Goal: Transaction & Acquisition: Purchase product/service

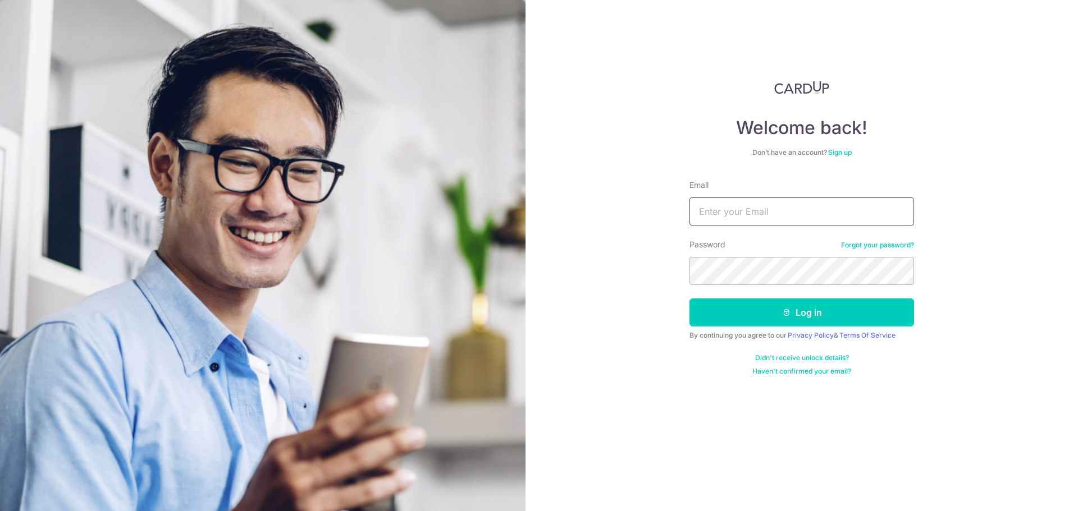
click at [777, 202] on input "Email" at bounding box center [801, 212] width 225 height 28
type input "[EMAIL_ADDRESS][DOMAIN_NAME]"
click at [689, 299] on button "Log in" at bounding box center [801, 313] width 225 height 28
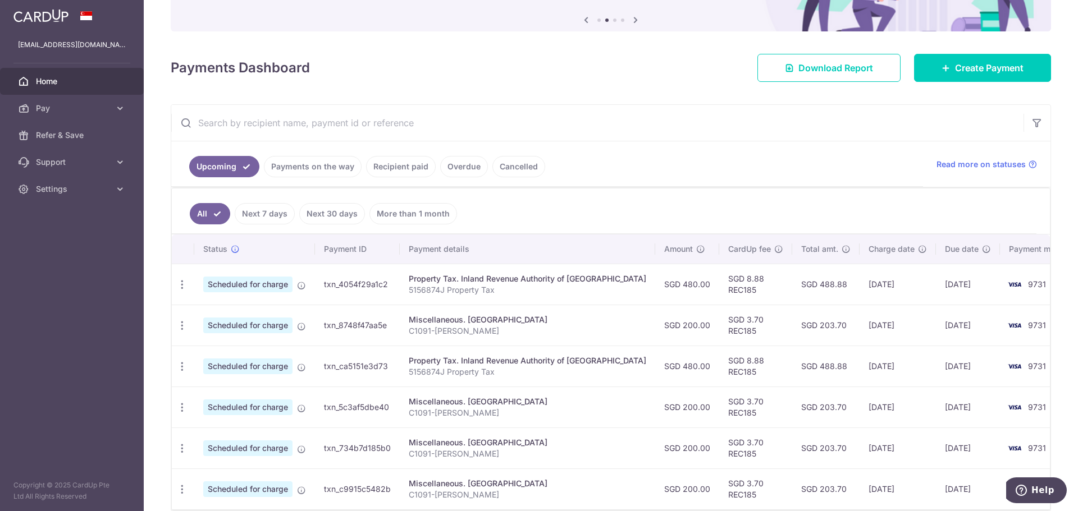
scroll to position [166, 0]
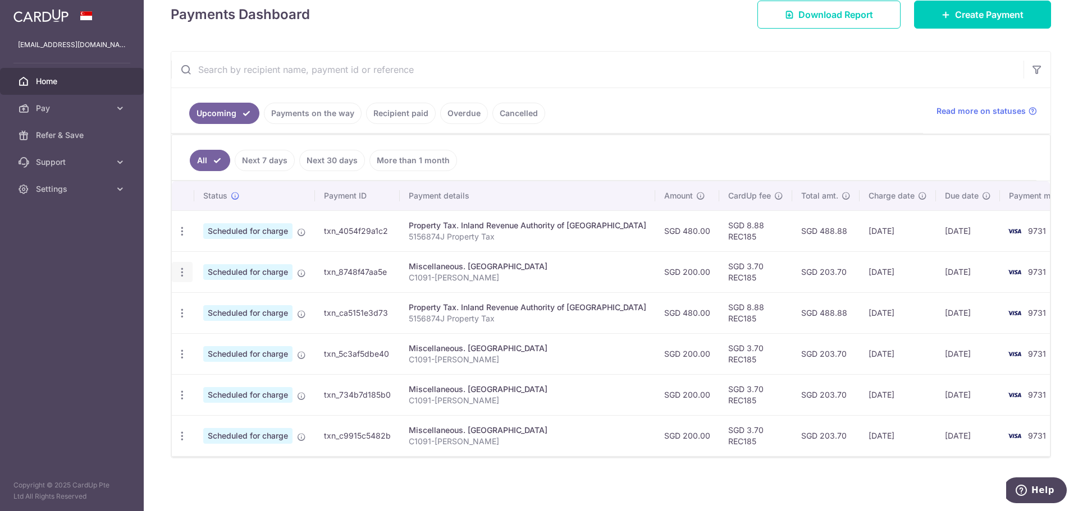
click at [175, 270] on div "Update payment Cancel payment" at bounding box center [182, 272] width 21 height 21
click at [184, 267] on icon "button" at bounding box center [182, 273] width 12 height 12
click at [193, 300] on icon at bounding box center [187, 302] width 13 height 13
radio input "true"
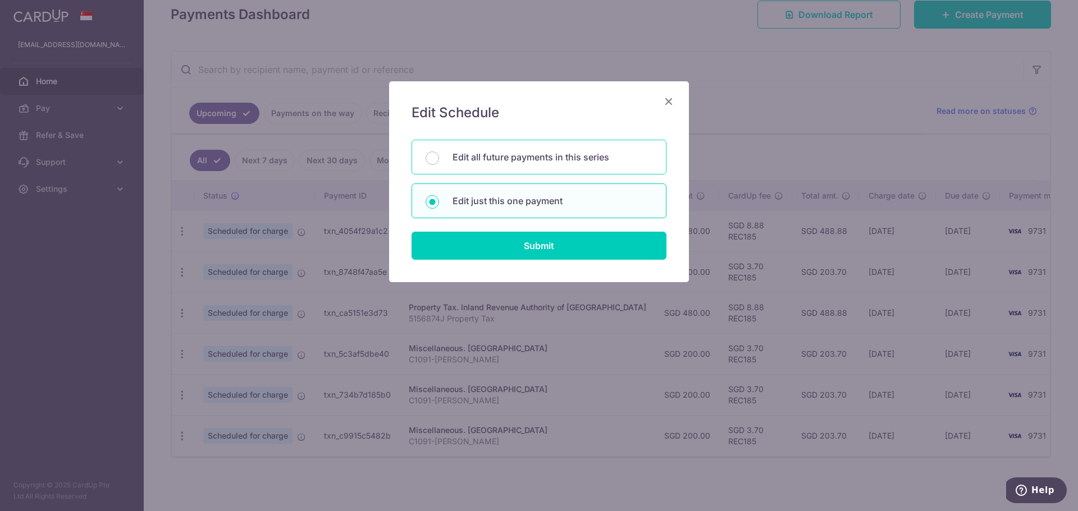
drag, startPoint x: 487, startPoint y: 154, endPoint x: 498, endPoint y: 172, distance: 20.9
click at [488, 154] on p "Edit all future payments in this series" at bounding box center [552, 156] width 200 height 13
click at [439, 154] on input "Edit all future payments in this series" at bounding box center [431, 158] width 13 height 13
radio input "true"
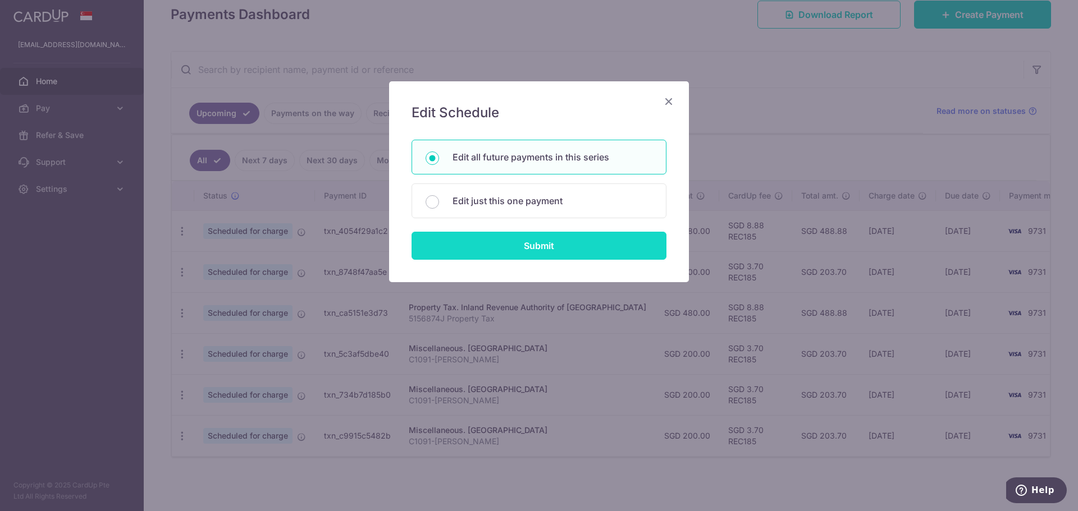
click at [513, 249] on input "Submit" at bounding box center [538, 246] width 255 height 28
radio input "true"
type input "200.00"
type input "C1091-Charles Chan"
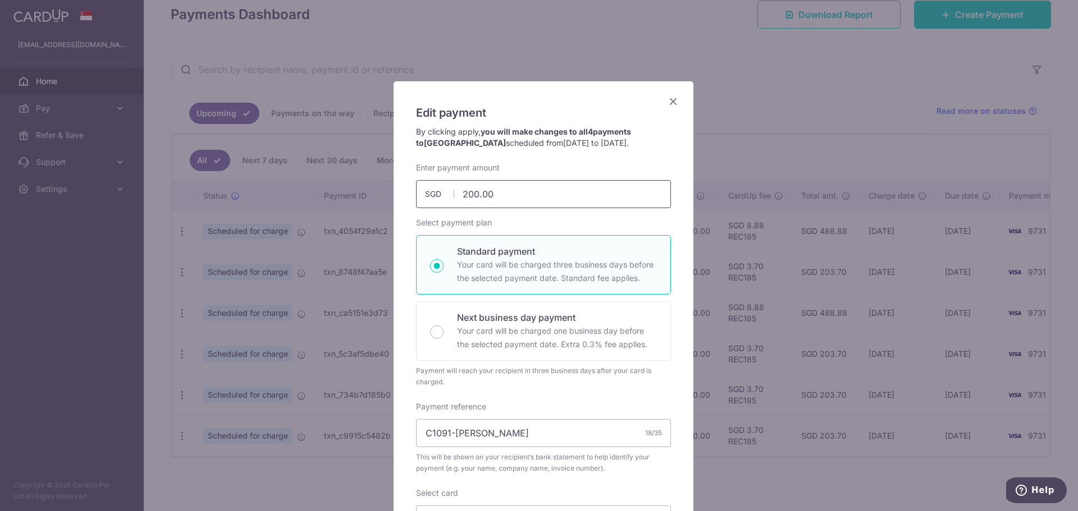
click at [470, 204] on input "200.00" at bounding box center [543, 194] width 255 height 28
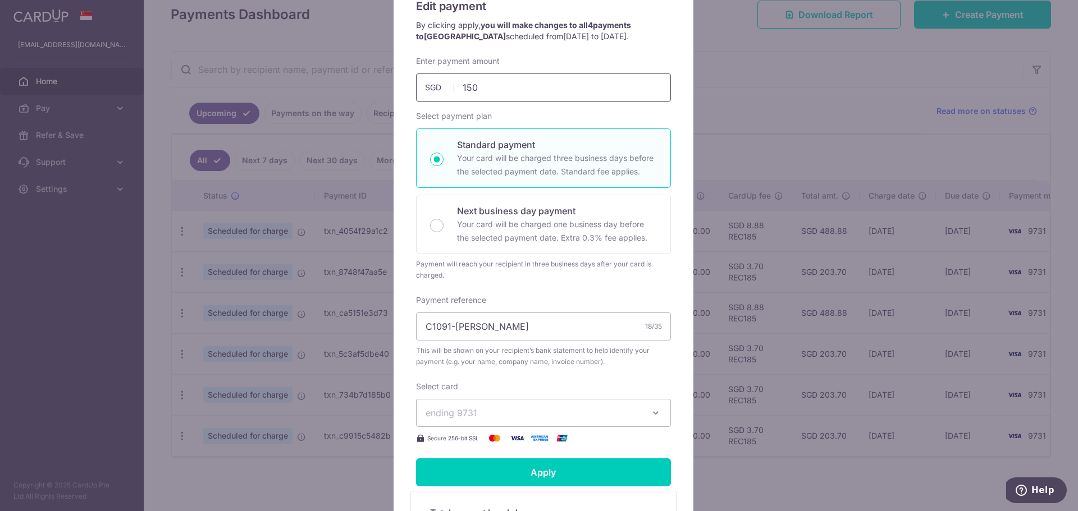
scroll to position [168, 0]
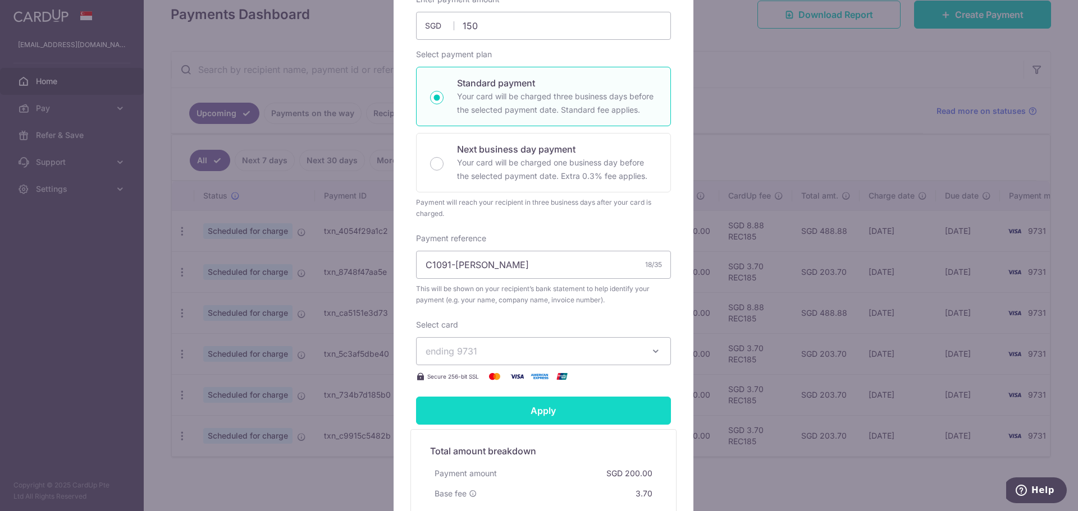
type input "150.00"
click at [471, 425] on input "Apply" at bounding box center [543, 411] width 255 height 28
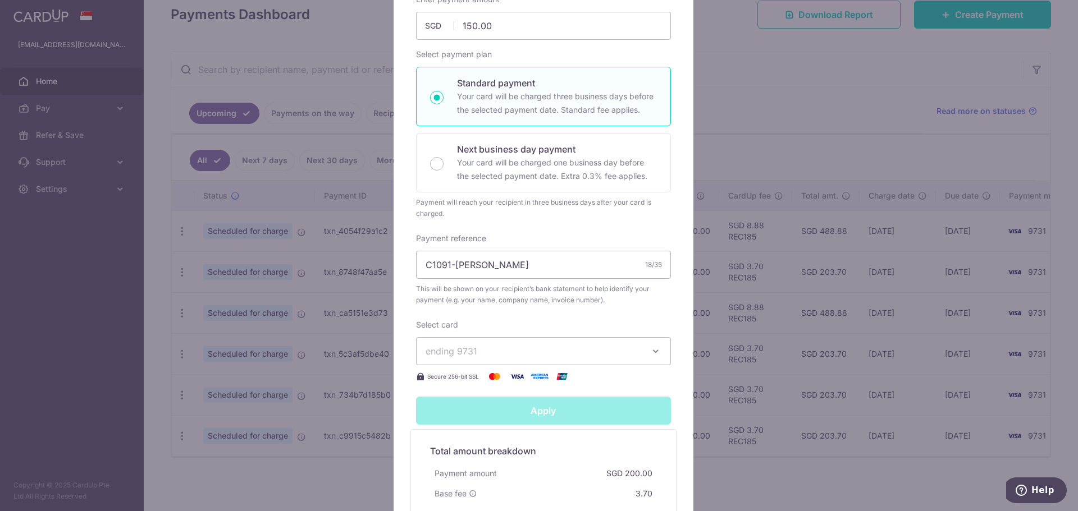
type input "Successfully Applied"
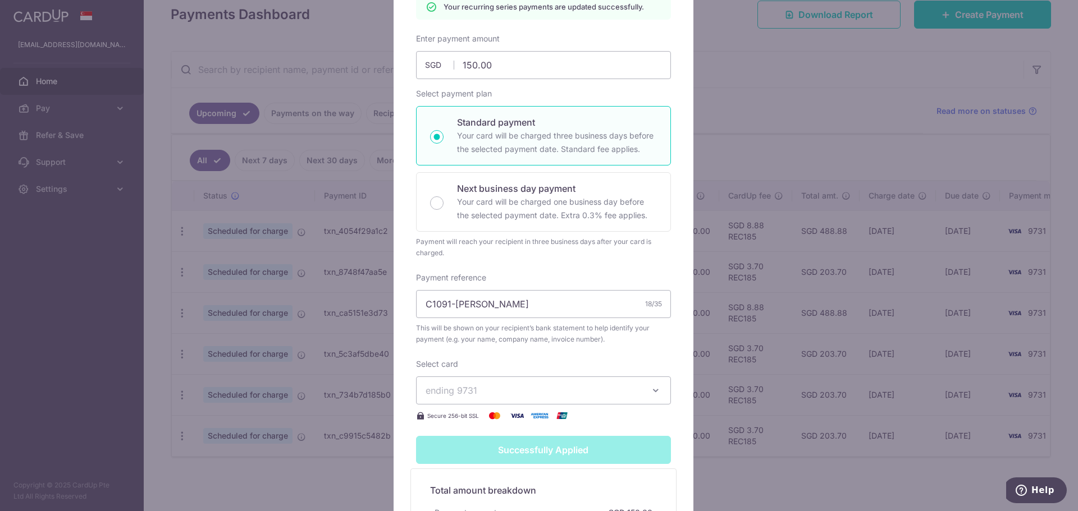
scroll to position [382, 0]
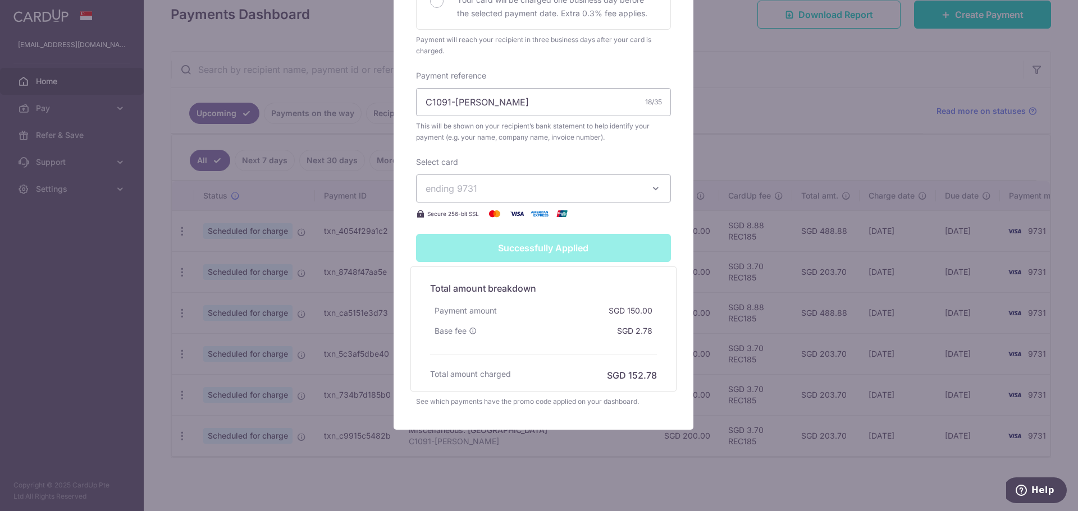
click at [749, 103] on div "Edit payment By clicking apply, you will make changes to all 4 payments to Sera…" at bounding box center [539, 255] width 1078 height 511
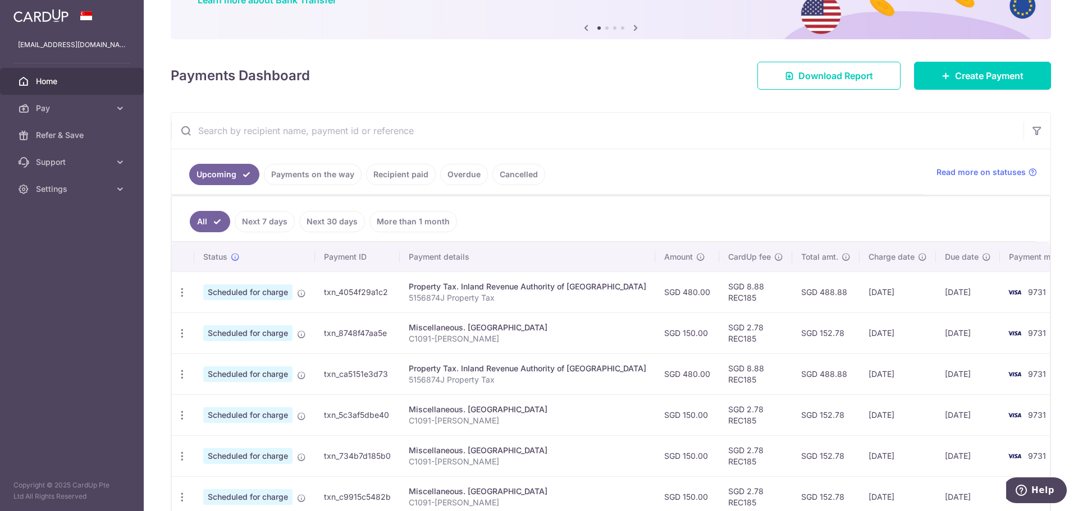
scroll to position [166, 0]
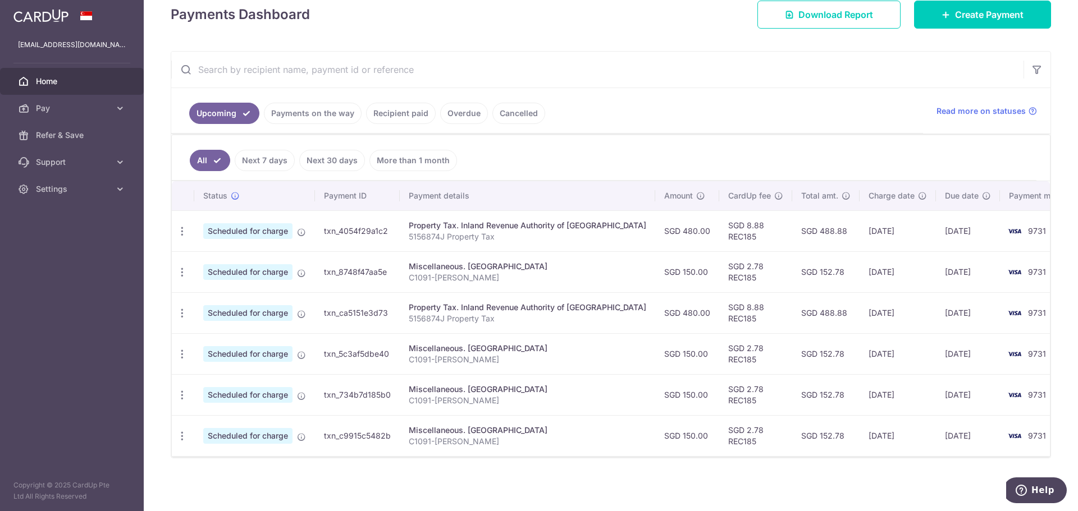
click at [693, 98] on ul "Upcoming Payments on the way Recipient paid Overdue Cancelled" at bounding box center [547, 110] width 752 height 45
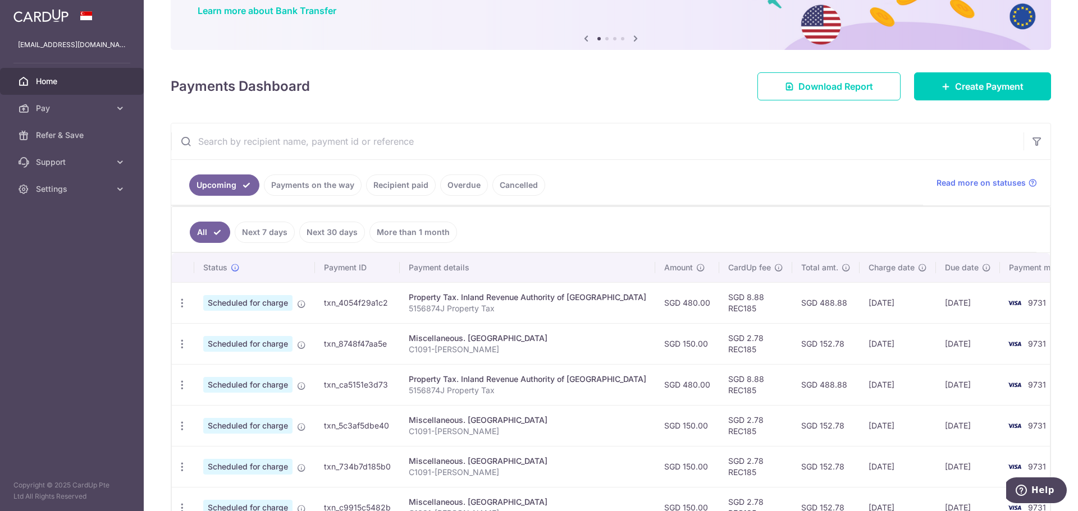
scroll to position [0, 0]
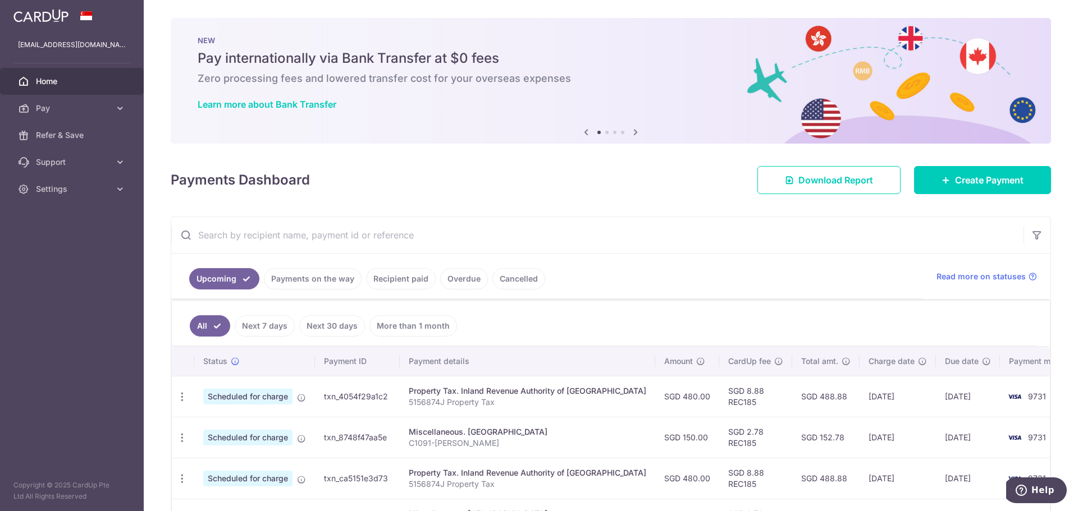
click at [166, 206] on div "× Pause Schedule Pause all future payments in this series Pause just this one p…" at bounding box center [611, 255] width 934 height 511
click at [982, 174] on span "Create Payment" at bounding box center [989, 179] width 68 height 13
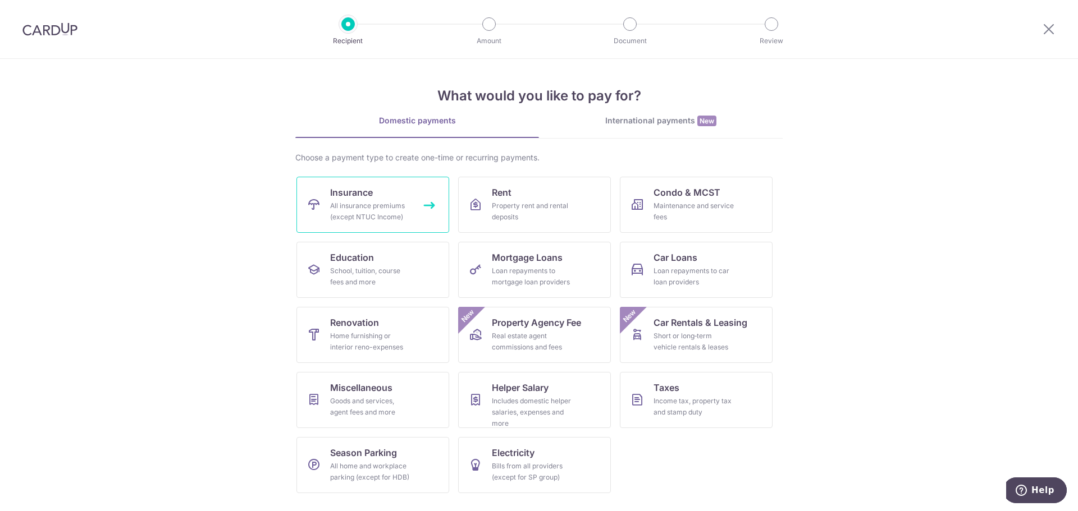
click at [369, 209] on div "All insurance premiums (except NTUC Income)" at bounding box center [370, 211] width 81 height 22
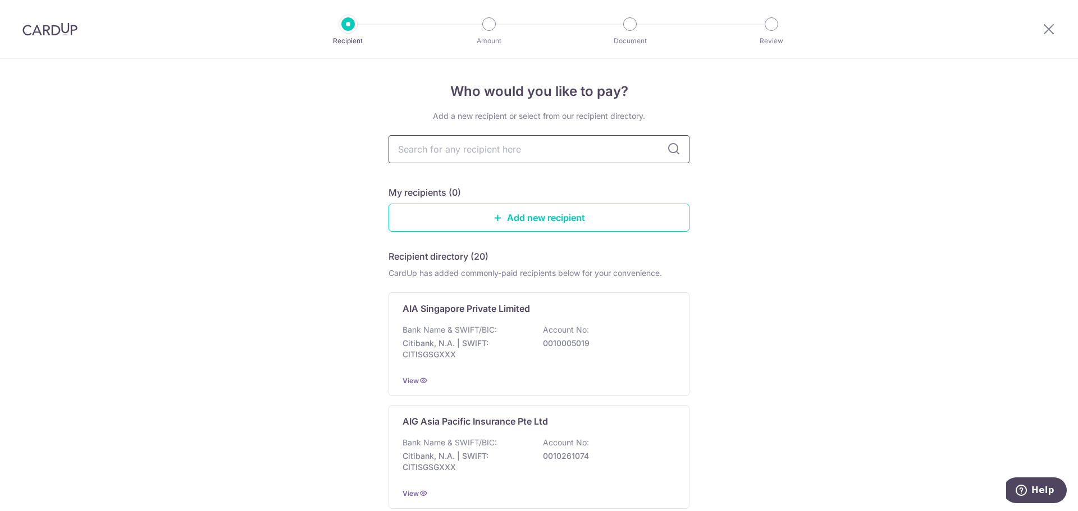
click at [432, 157] on input "text" at bounding box center [538, 149] width 301 height 28
click at [434, 154] on input "text" at bounding box center [538, 149] width 301 height 28
type input "manulife"
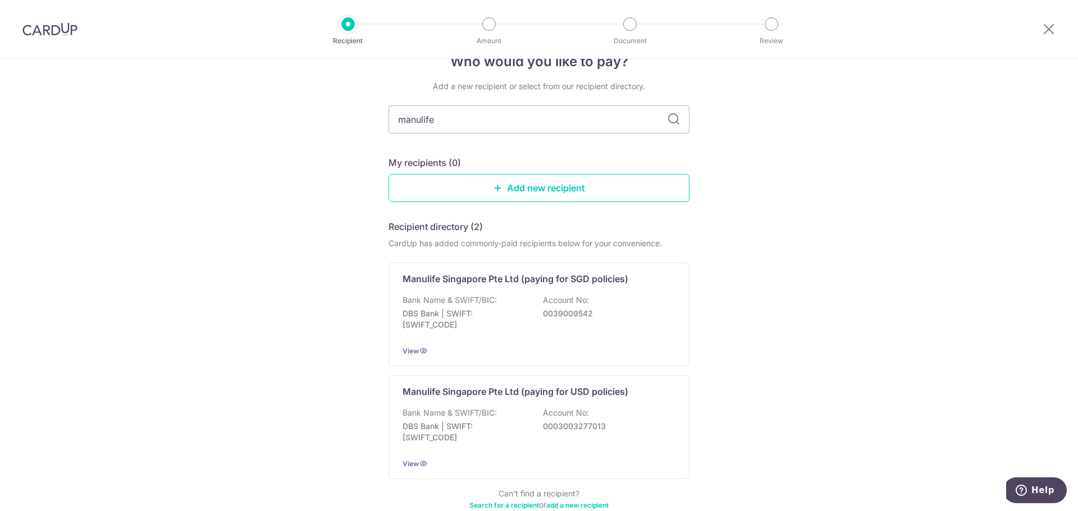
scroll to position [56, 0]
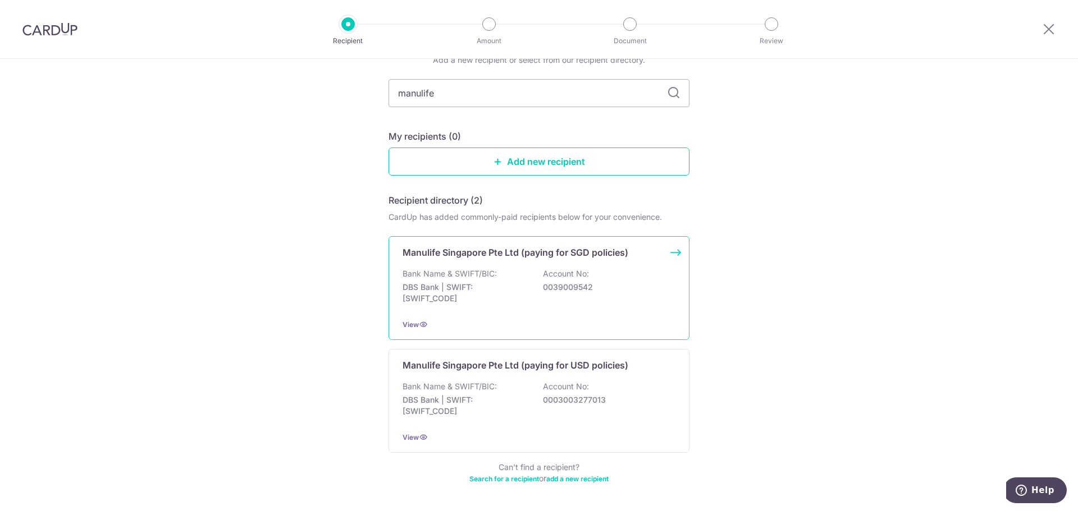
click at [463, 286] on p "DBS Bank | SWIFT: DBSSSGSGXXX" at bounding box center [465, 293] width 126 height 22
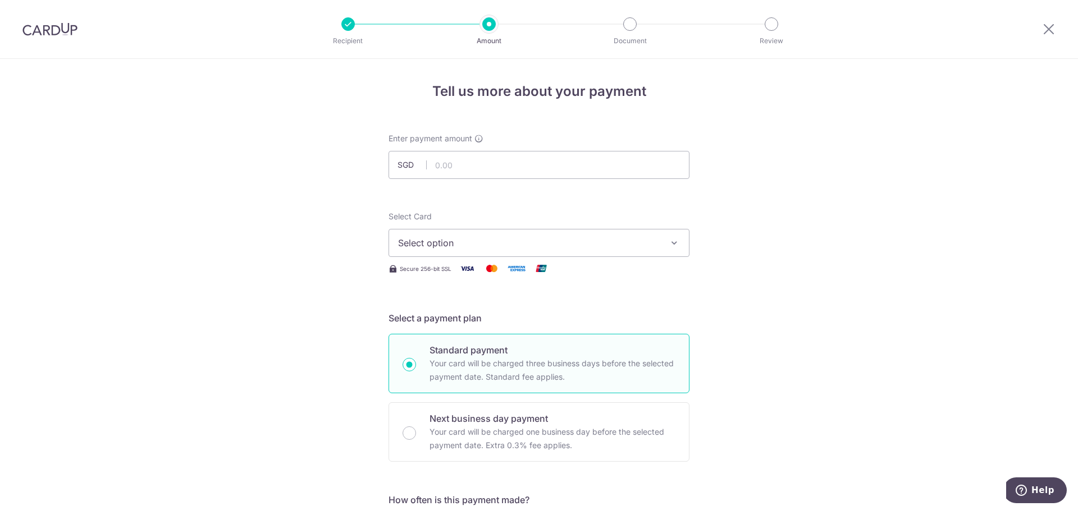
click at [512, 174] on input "text" at bounding box center [538, 165] width 301 height 28
click at [493, 164] on input "text" at bounding box center [538, 165] width 301 height 28
paste input "$2,108.84"
type input "2,108.84"
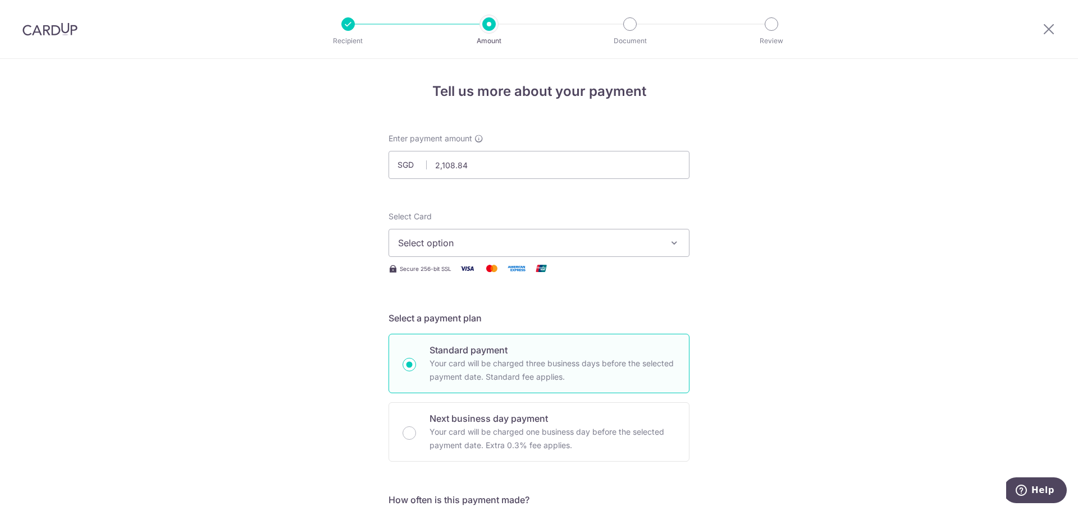
click at [398, 244] on span "Select option" at bounding box center [529, 242] width 262 height 13
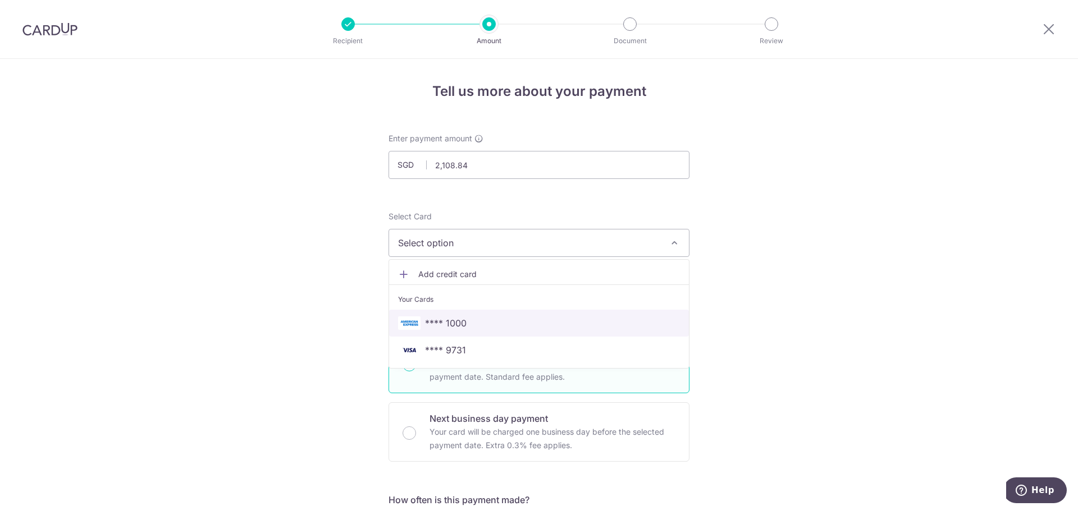
drag, startPoint x: 428, startPoint y: 329, endPoint x: 419, endPoint y: 326, distance: 9.6
click at [428, 329] on span "**** 1000" at bounding box center [446, 323] width 42 height 13
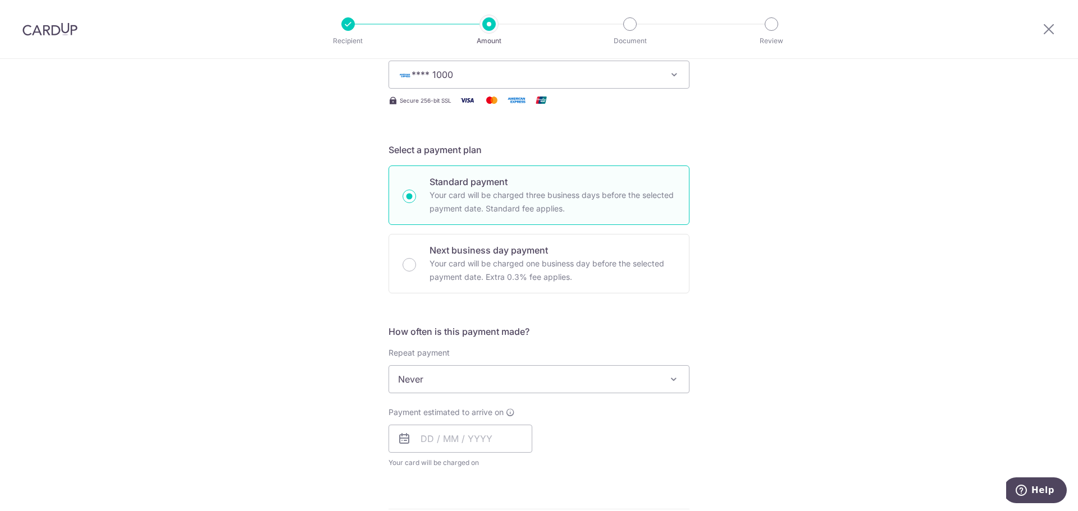
scroll to position [225, 0]
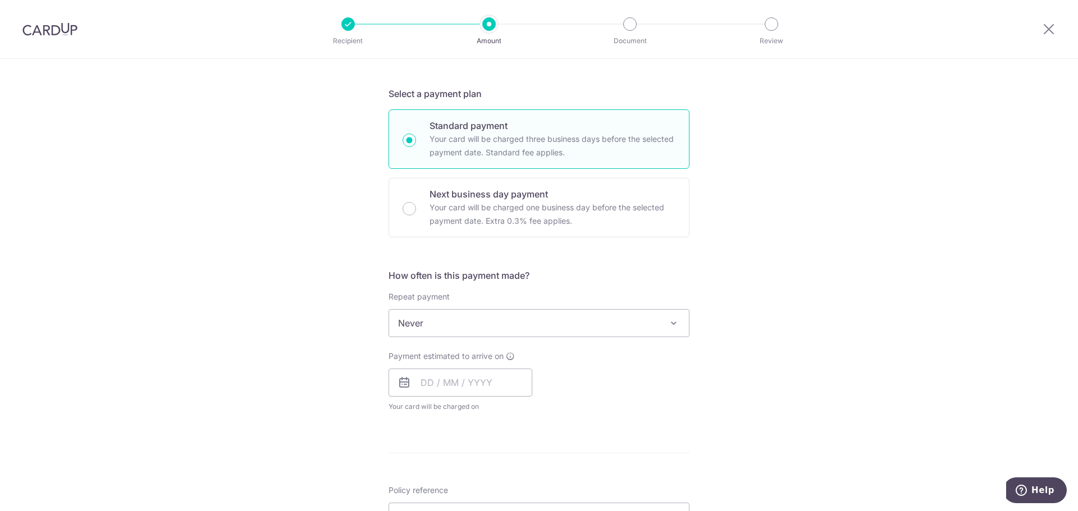
click at [422, 322] on span "Never" at bounding box center [539, 323] width 300 height 27
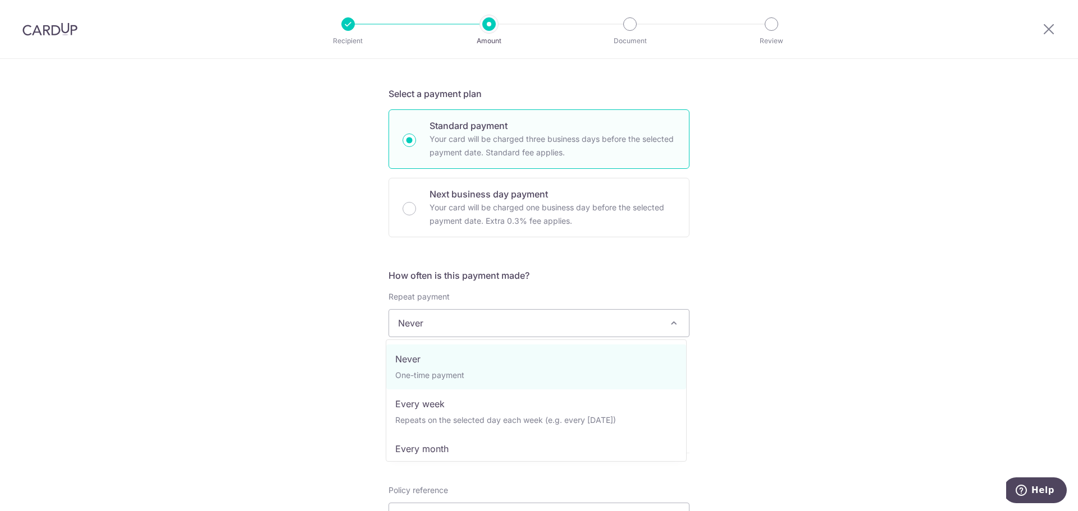
click at [422, 322] on span "Never" at bounding box center [539, 323] width 300 height 27
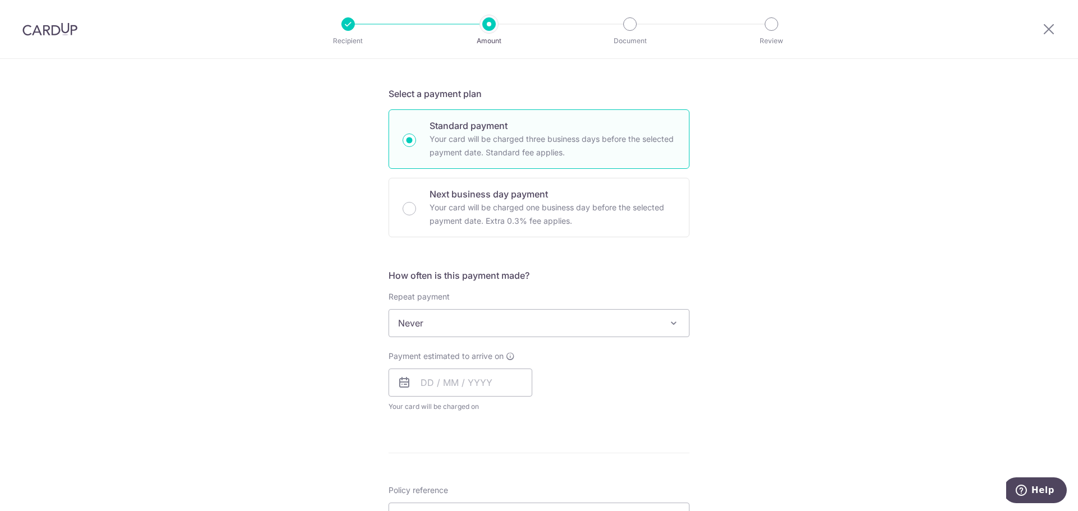
click at [361, 317] on div "Tell us more about your payment Enter payment amount SGD 2,108.84 2108.84 Selec…" at bounding box center [539, 341] width 1078 height 1015
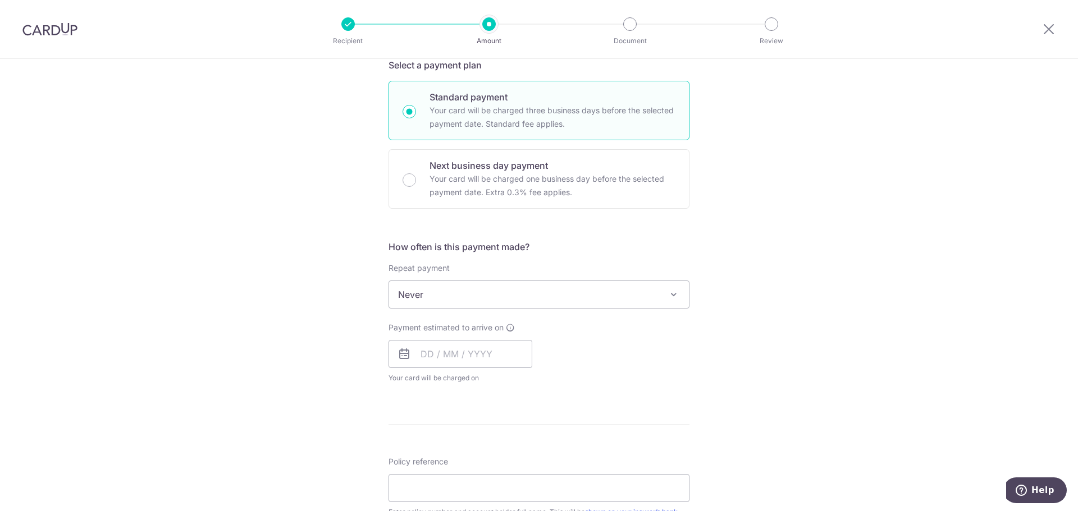
scroll to position [281, 0]
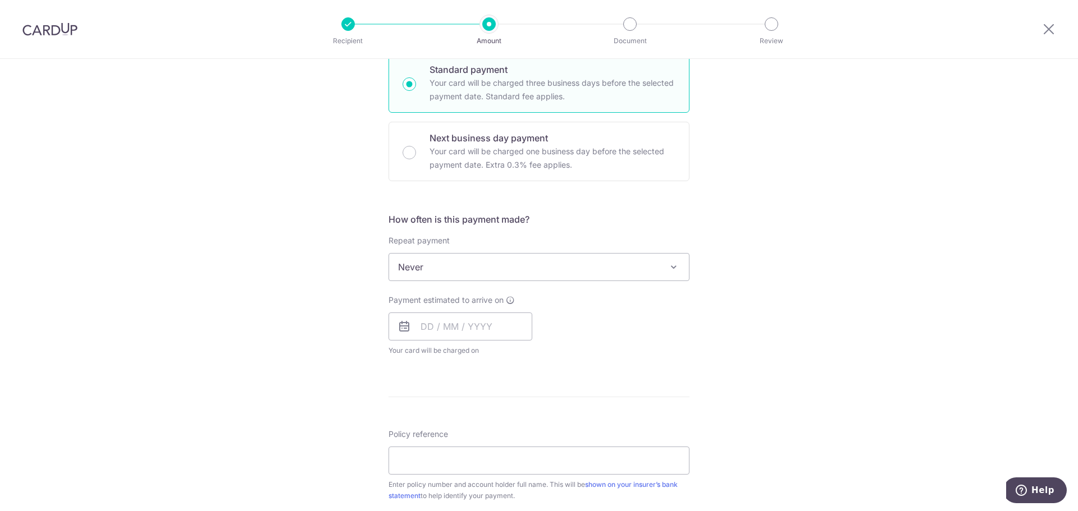
click at [324, 269] on div "Tell us more about your payment Enter payment amount SGD 2,108.84 2108.84 Selec…" at bounding box center [539, 285] width 1078 height 1015
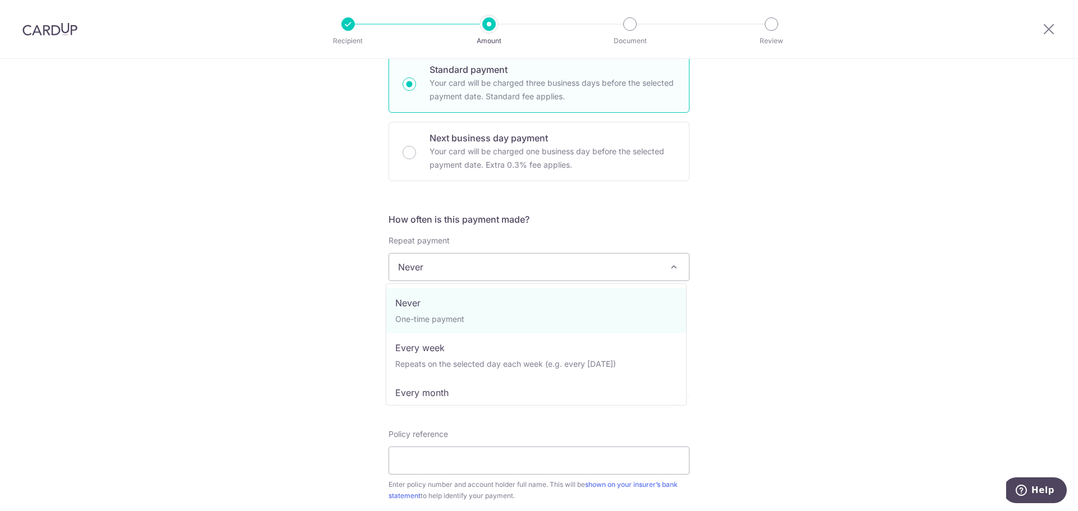
click at [424, 269] on span "Never" at bounding box center [539, 267] width 300 height 27
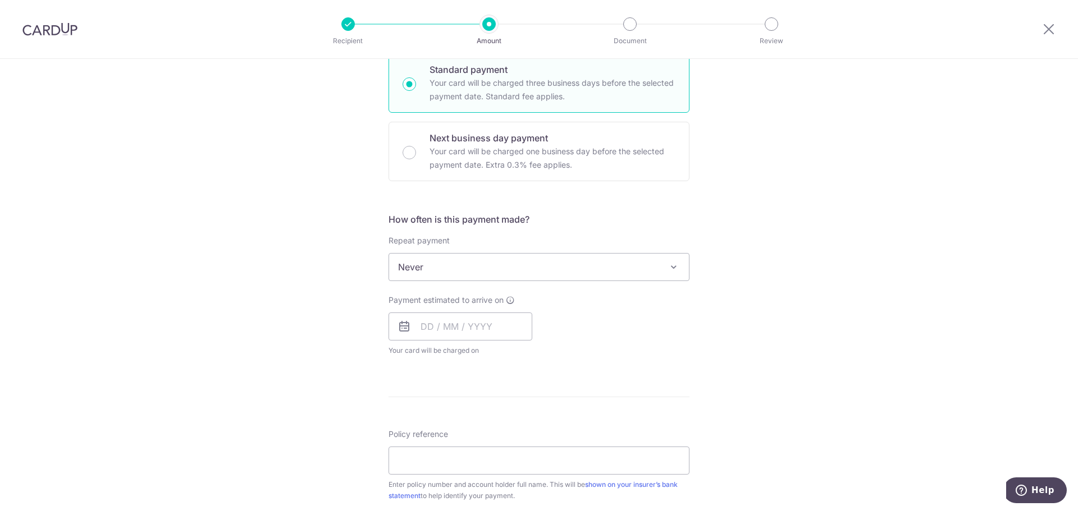
click at [424, 269] on span "Never" at bounding box center [539, 267] width 300 height 27
click at [359, 271] on div "Tell us more about your payment Enter payment amount SGD 2,108.84 2108.84 Selec…" at bounding box center [539, 285] width 1078 height 1015
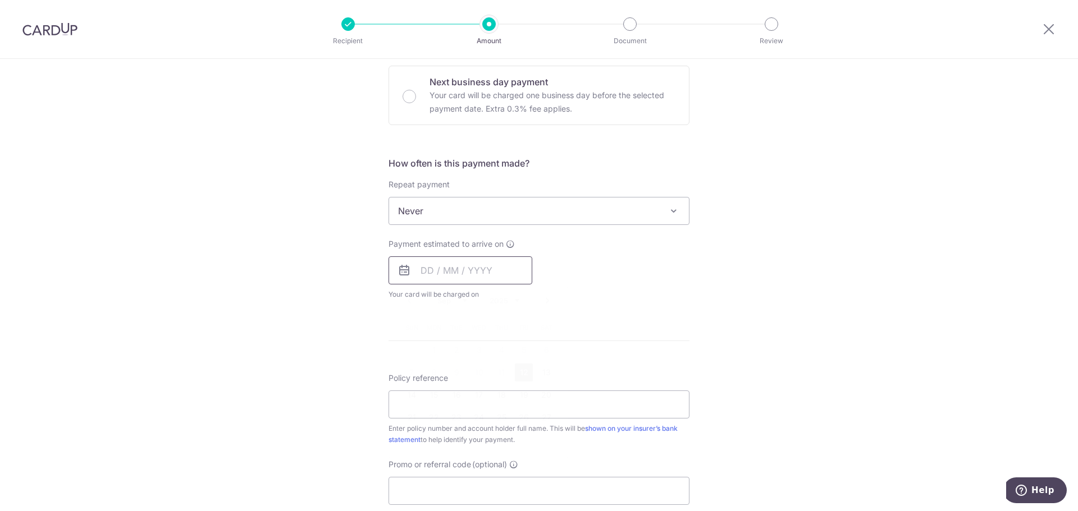
click at [434, 275] on input "text" at bounding box center [460, 270] width 144 height 28
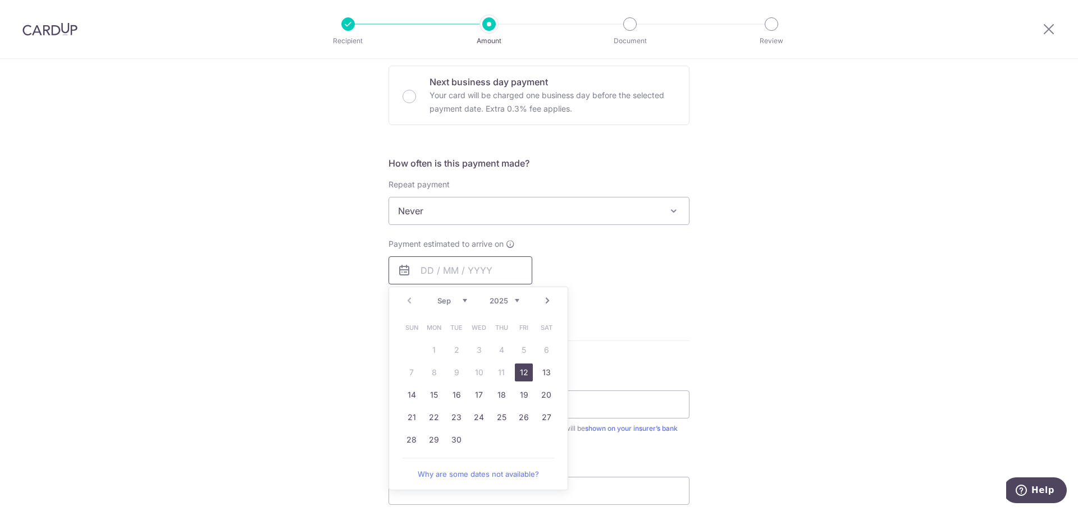
click at [452, 272] on input "text" at bounding box center [460, 270] width 144 height 28
click at [496, 420] on link "25" at bounding box center [501, 418] width 18 height 18
type input "[DATE]"
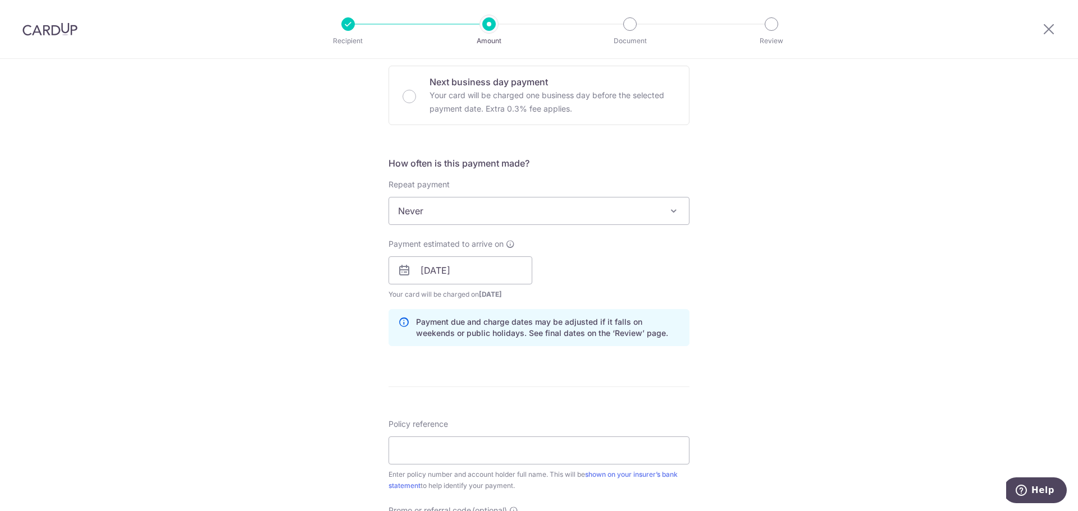
click at [350, 318] on div "Tell us more about your payment Enter payment amount SGD 2,108.84 2108.84 Selec…" at bounding box center [539, 252] width 1078 height 1061
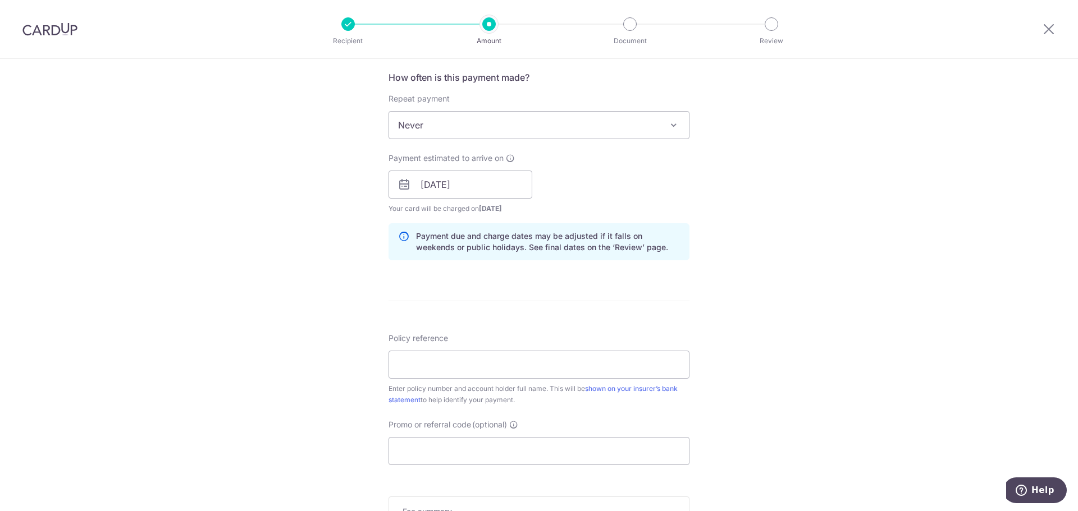
scroll to position [449, 0]
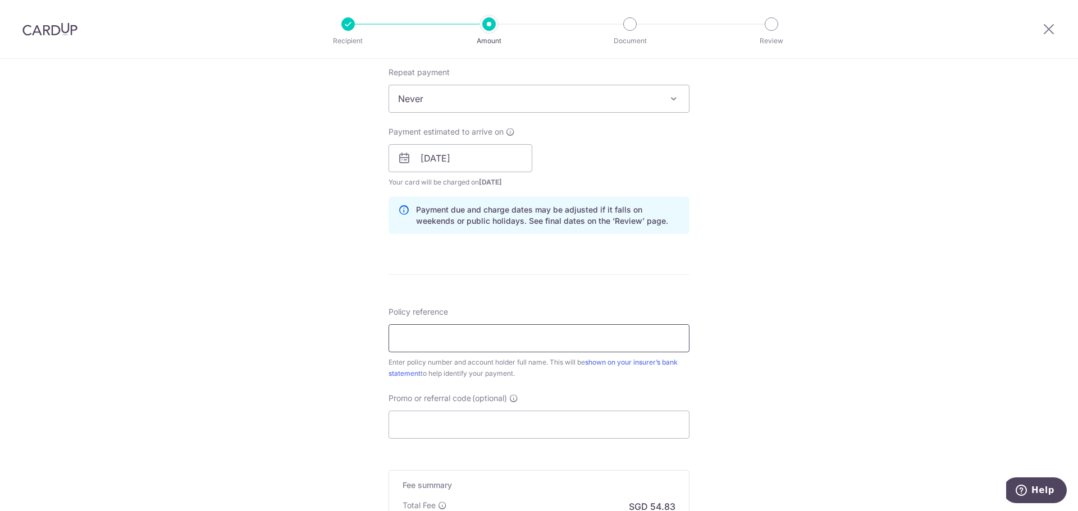
click at [444, 333] on input "Policy reference" at bounding box center [538, 338] width 301 height 28
click at [454, 428] on input "Promo or referral code (optional)" at bounding box center [538, 425] width 301 height 28
paste input "25AMEX18"
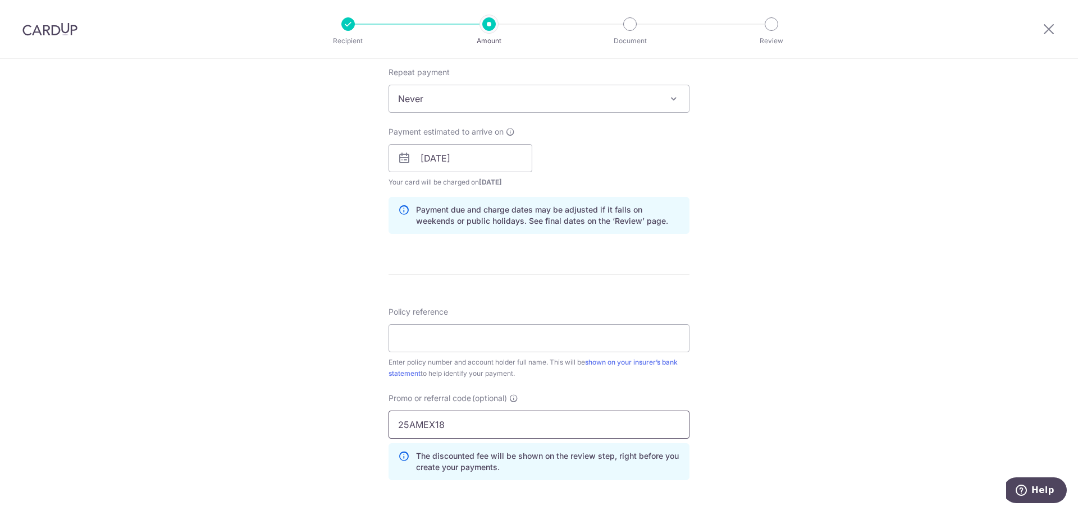
type input "25AMEX18"
click at [342, 350] on div "Tell us more about your payment Enter payment amount SGD 2,108.84 2108.84 Selec…" at bounding box center [539, 166] width 1078 height 1112
click at [425, 337] on input "Policy reference" at bounding box center [538, 338] width 301 height 28
paste input "2491674267"
type input "2491674267"
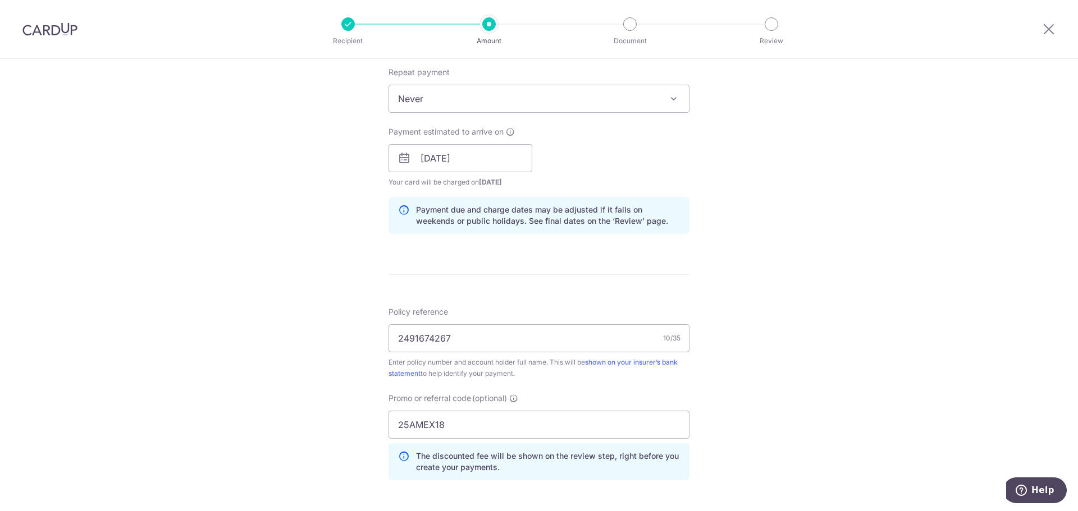
click at [322, 315] on div "Tell us more about your payment Enter payment amount SGD 2,108.84 2108.84 Selec…" at bounding box center [539, 166] width 1078 height 1112
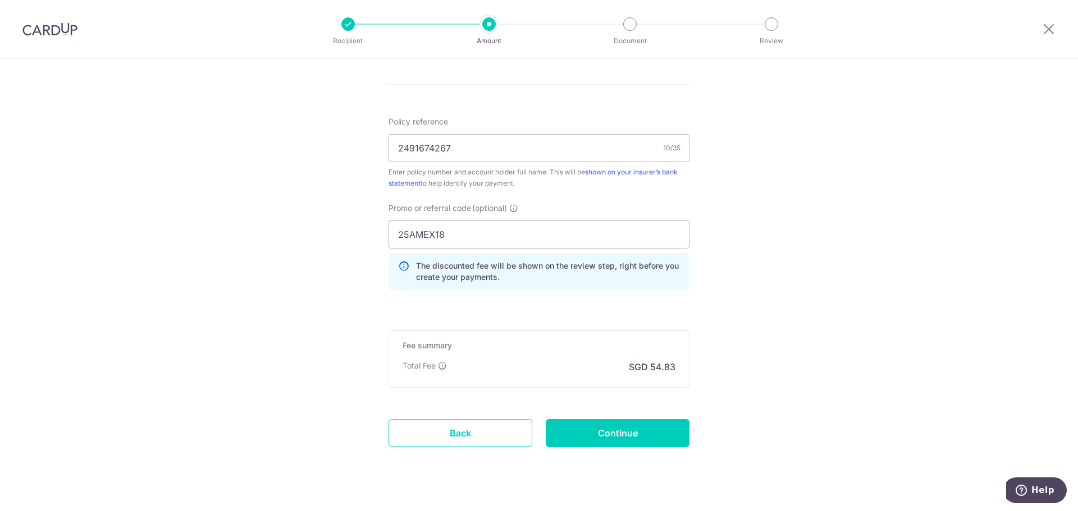
scroll to position [659, 0]
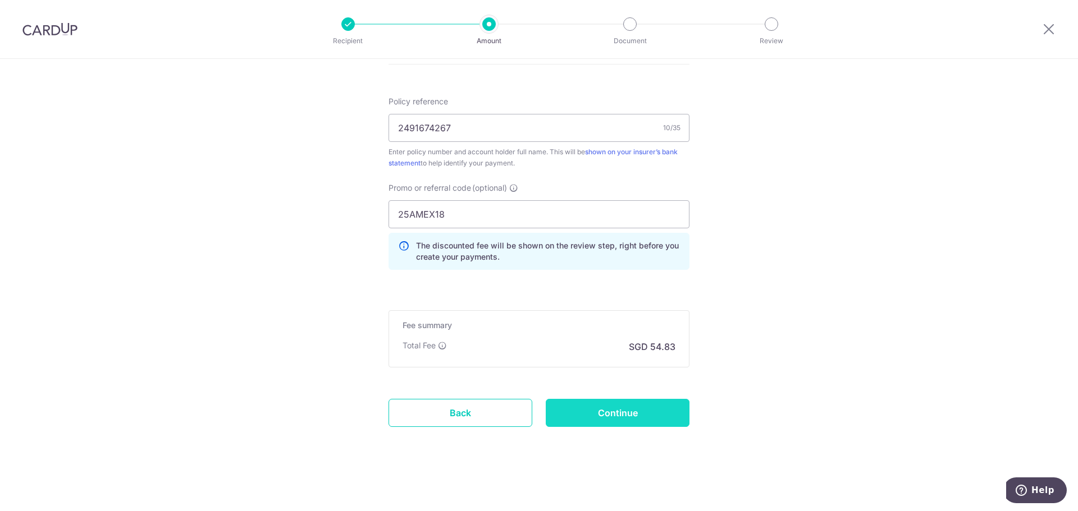
click at [651, 416] on input "Continue" at bounding box center [618, 413] width 144 height 28
type input "Create Schedule"
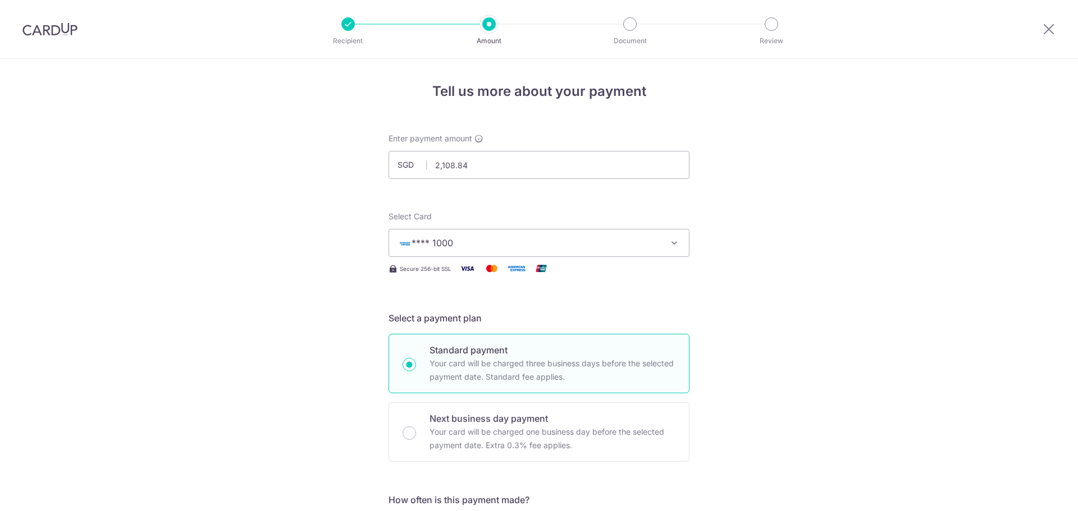
scroll to position [675, 0]
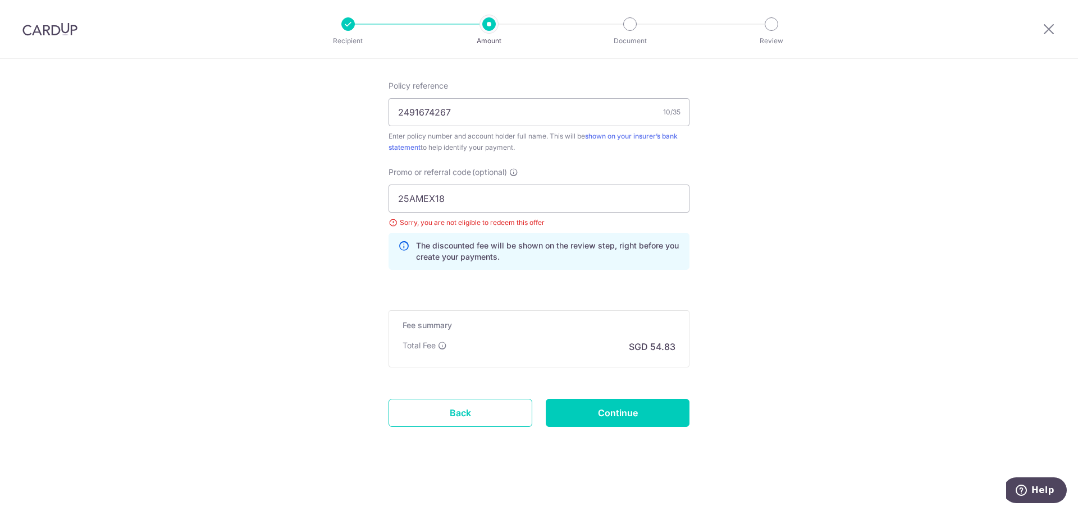
click at [461, 203] on input "25AMEX18" at bounding box center [538, 199] width 301 height 28
paste input "21"
type input "25AMEX21"
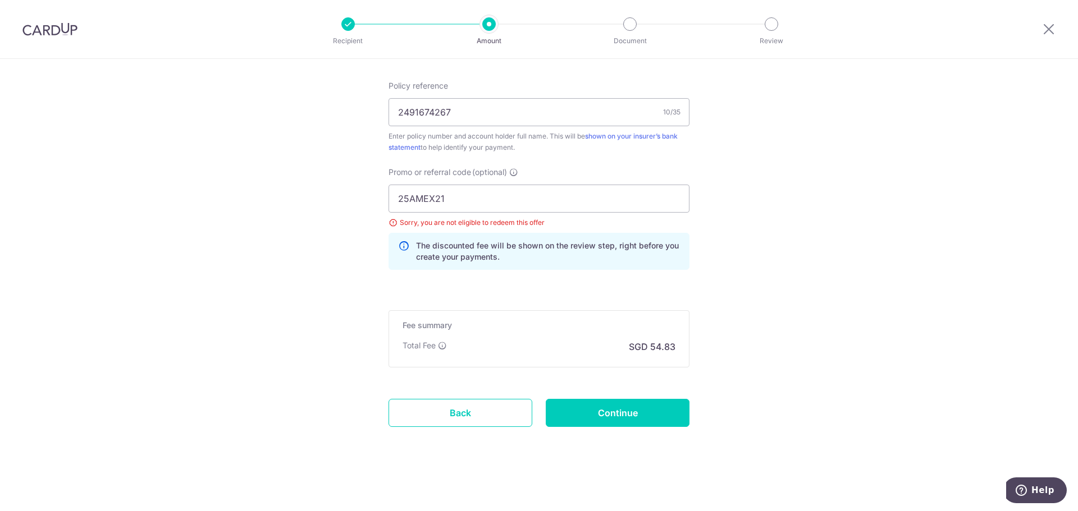
click at [631, 404] on input "Continue" at bounding box center [618, 413] width 144 height 28
type input "Update Schedule"
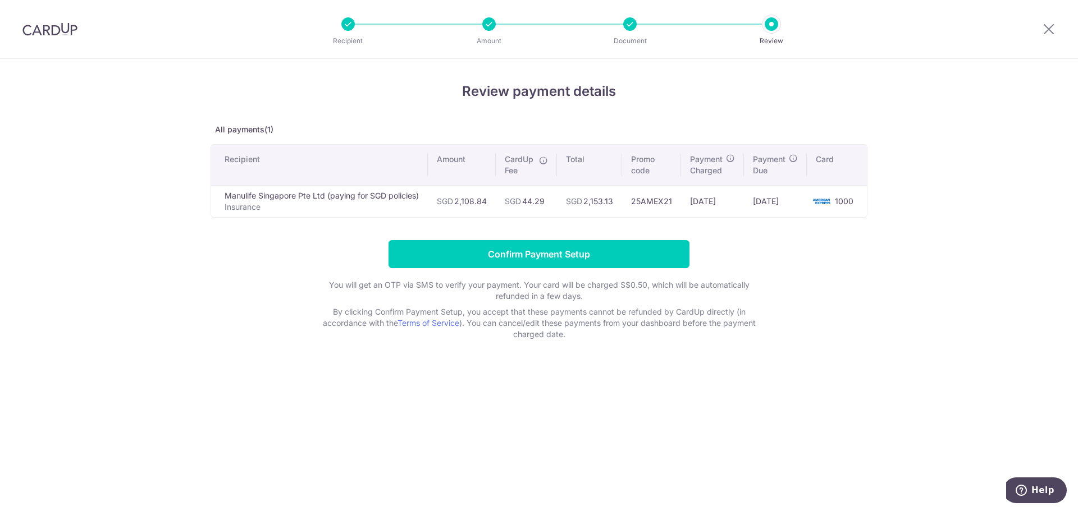
click at [941, 267] on div "Review payment details All payments(1) Recipient Amount CardUp Fee Total Promo …" at bounding box center [539, 285] width 1078 height 452
click at [596, 268] on form "Confirm Payment Setup You will get an OTP via SMS to verify your payment. Your …" at bounding box center [538, 290] width 657 height 100
click at [581, 260] on input "Confirm Payment Setup" at bounding box center [538, 254] width 301 height 28
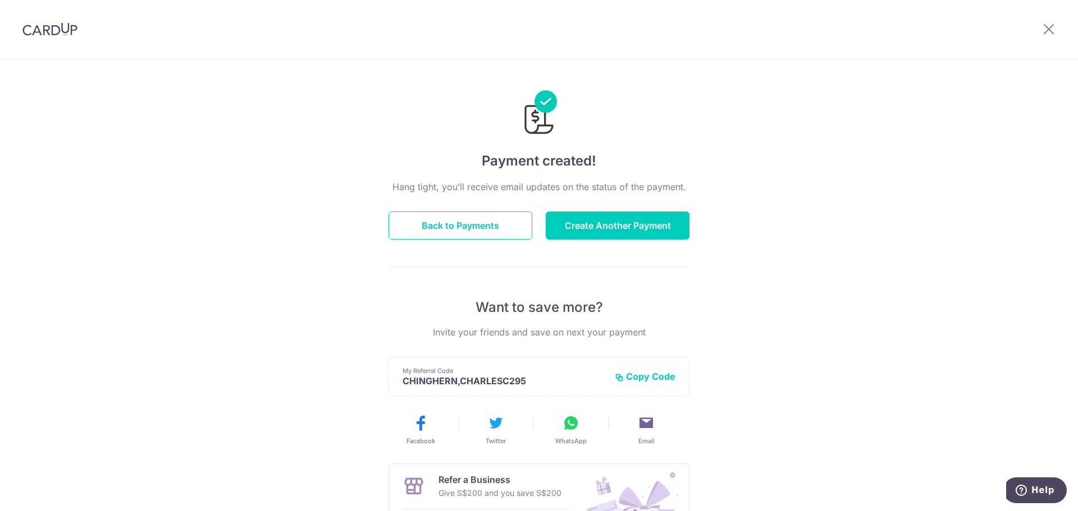
click at [909, 190] on div "Payment created! Hang tight, you’ll receive email updates on the status of the …" at bounding box center [539, 358] width 1078 height 599
click at [460, 227] on button "Back to Payments" at bounding box center [460, 226] width 144 height 28
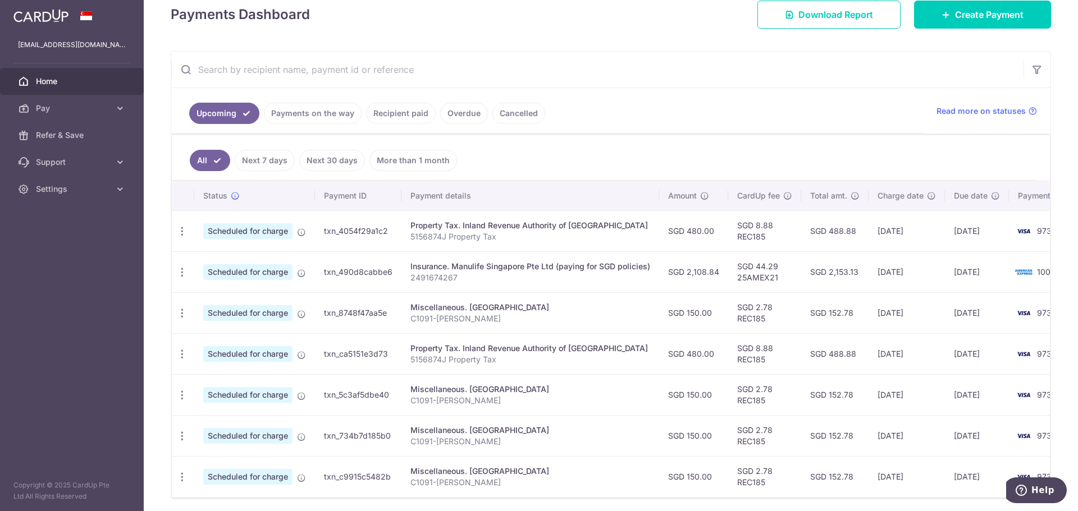
scroll to position [168, 0]
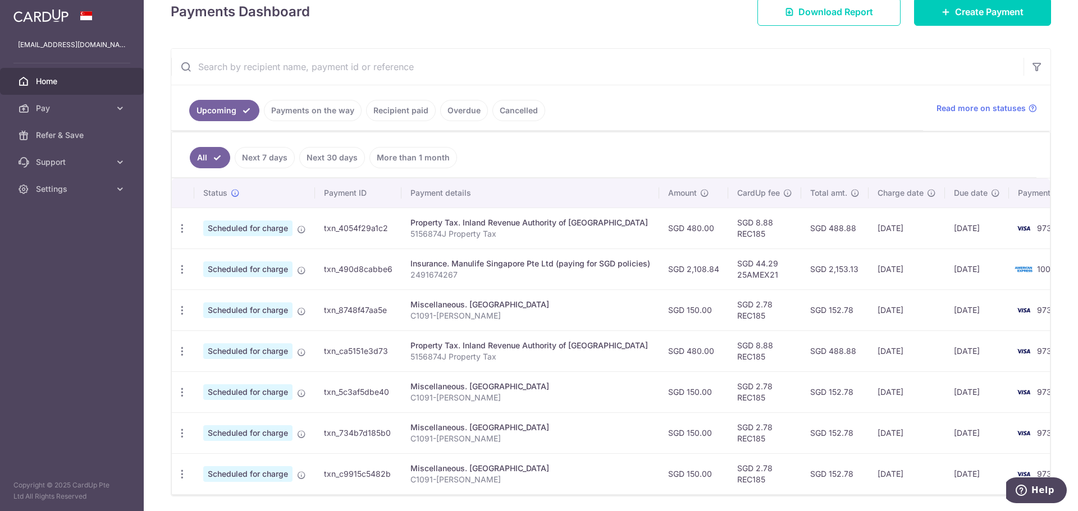
click at [642, 90] on ul "Upcoming Payments on the way Recipient paid Overdue Cancelled" at bounding box center [547, 107] width 752 height 45
click at [676, 129] on ul "Upcoming Payments on the way Recipient paid Overdue Cancelled" at bounding box center [547, 107] width 752 height 45
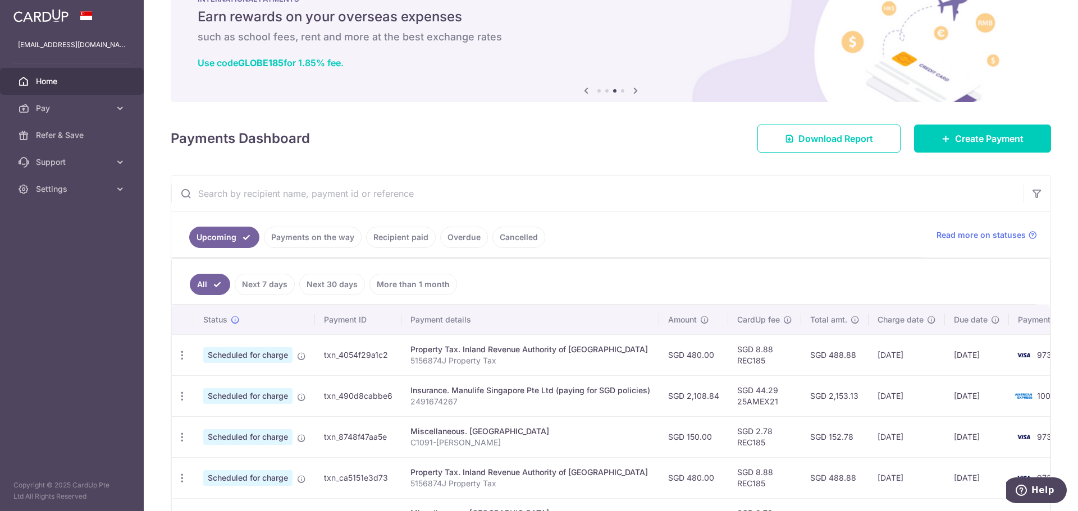
scroll to position [0, 0]
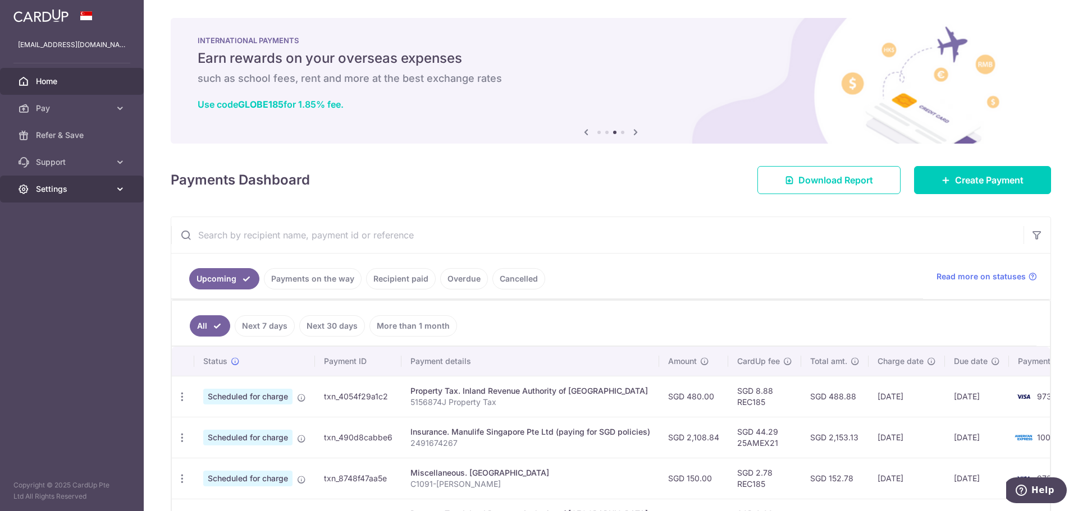
click at [61, 186] on span "Settings" at bounding box center [73, 189] width 74 height 11
click at [52, 246] on span "Logout" at bounding box center [73, 242] width 74 height 11
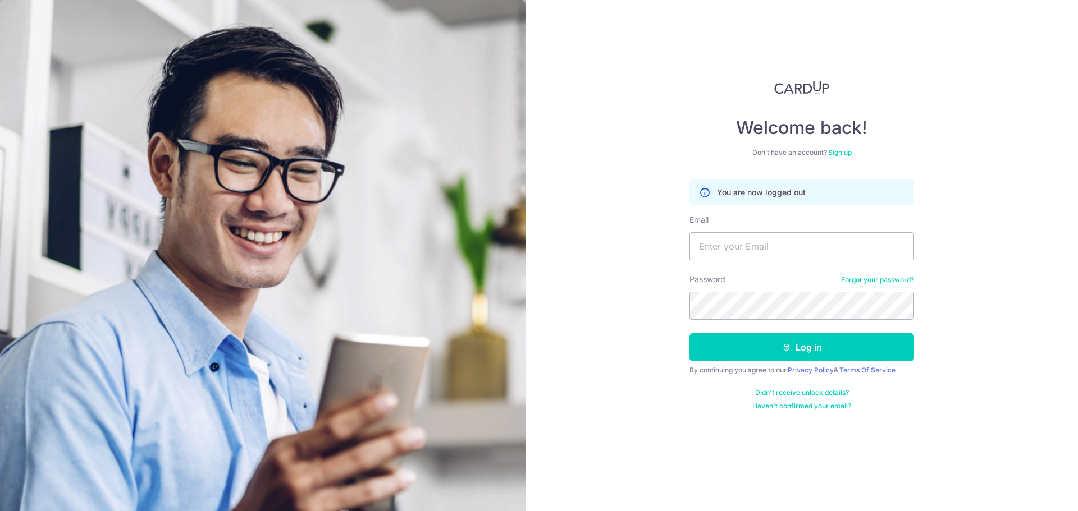
click at [627, 256] on div "Welcome back! Don’t have an account? Sign up You are now logged out Email Passw…" at bounding box center [801, 255] width 552 height 511
